Goal: Browse casually: Explore the website without a specific task or goal

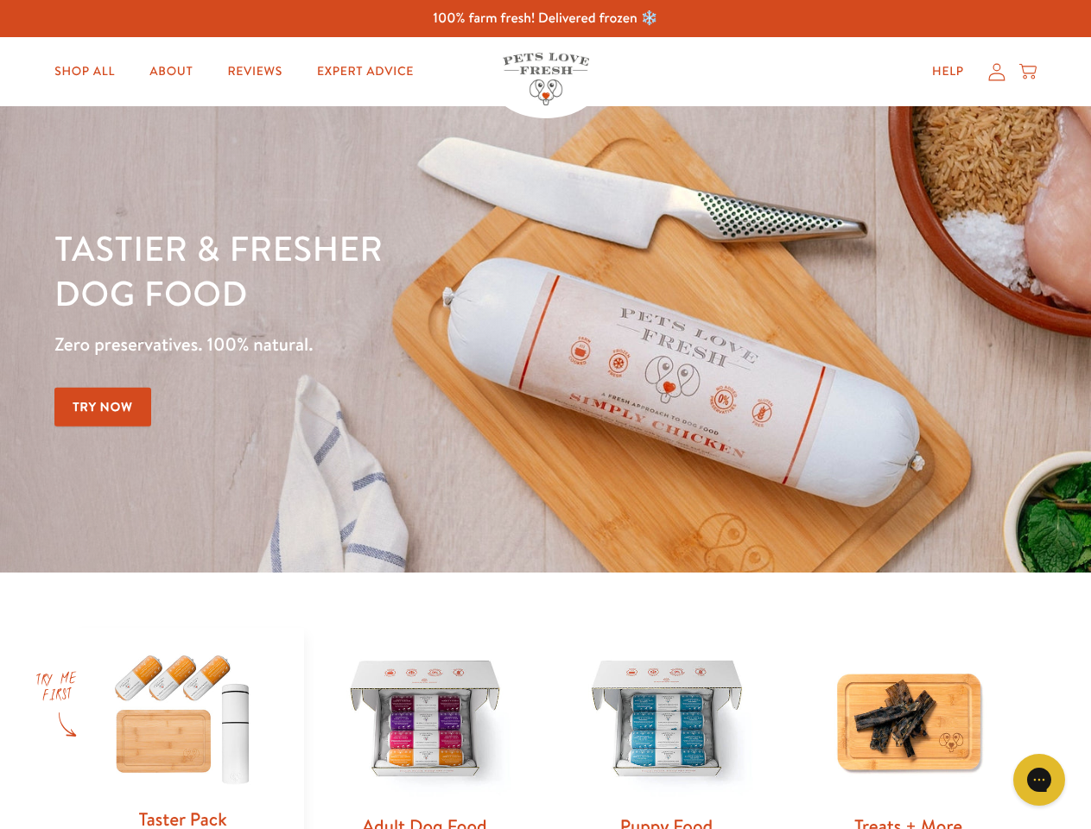
click at [545, 415] on div "Tastier & fresher dog food Zero preservatives. 100% natural. Try Now" at bounding box center [381, 340] width 655 height 228
click at [1039, 780] on icon "Gorgias live chat" at bounding box center [1039, 780] width 16 height 16
